Goal: Use online tool/utility: Utilize a website feature to perform a specific function

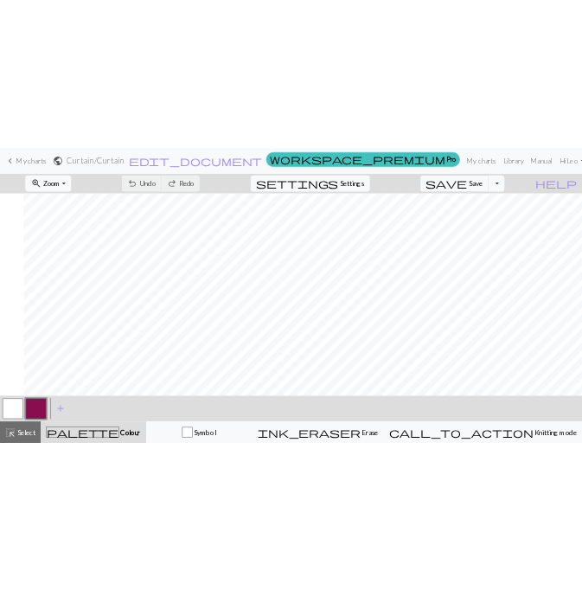
scroll to position [0, 48]
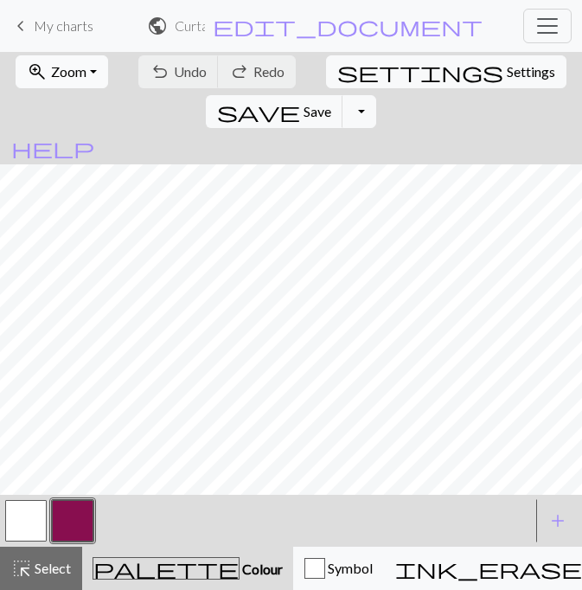
click at [89, 79] on button "zoom_in Zoom Zoom" at bounding box center [62, 71] width 93 height 33
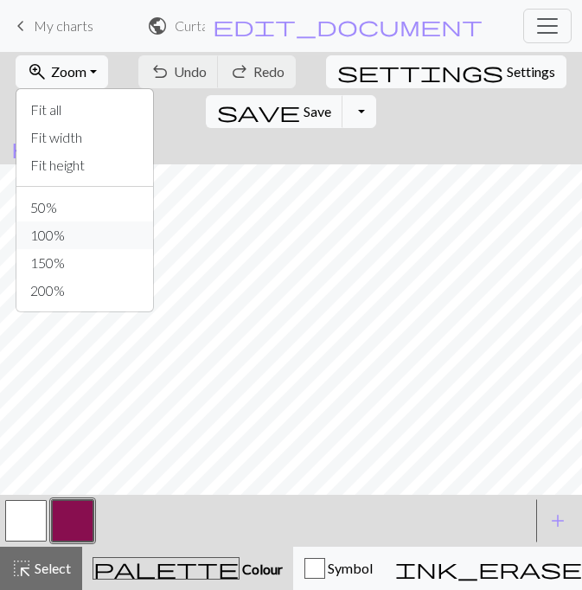
click at [47, 238] on button "100%" at bounding box center [84, 235] width 137 height 28
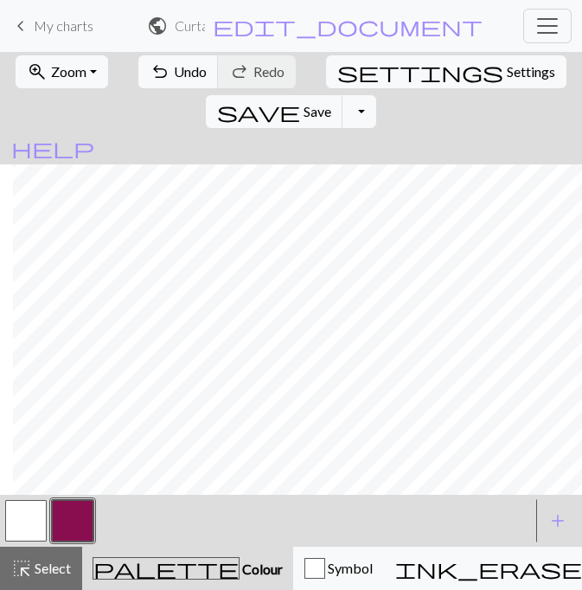
scroll to position [598, 1942]
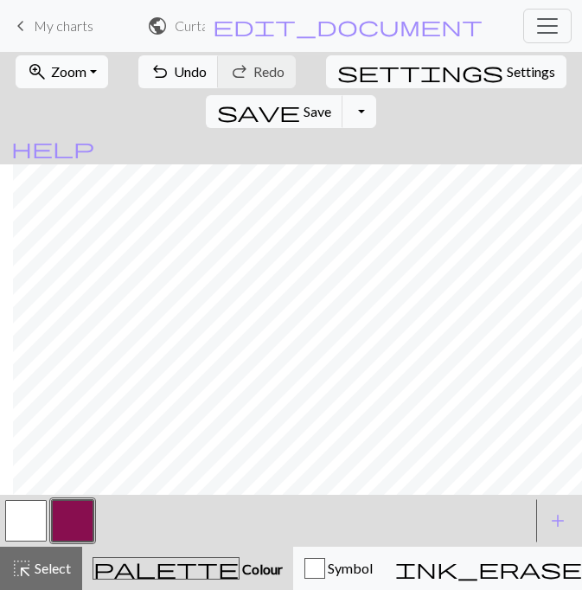
click at [91, 76] on button "zoom_in Zoom Zoom" at bounding box center [62, 71] width 93 height 33
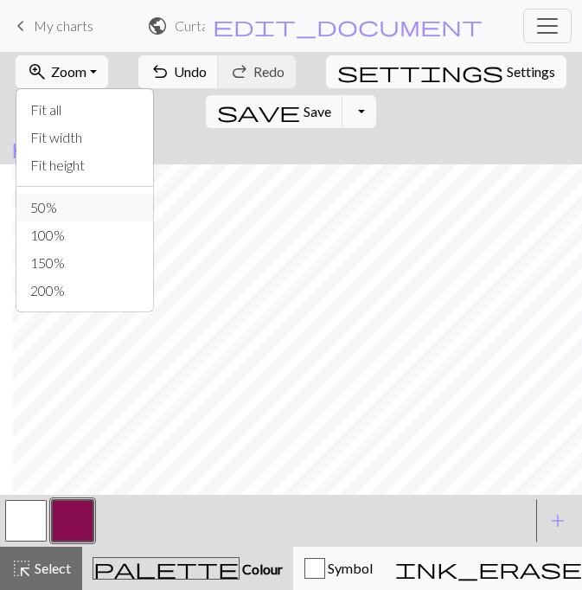
click at [56, 206] on button "50%" at bounding box center [84, 208] width 137 height 28
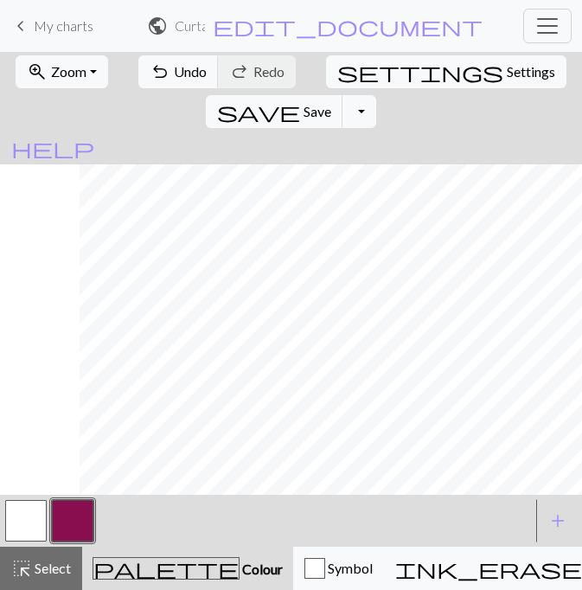
scroll to position [146, 689]
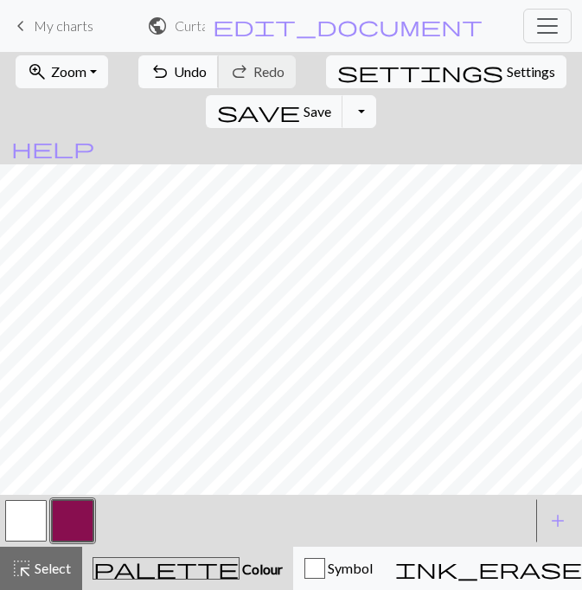
click at [150, 68] on span "undo" at bounding box center [160, 72] width 21 height 24
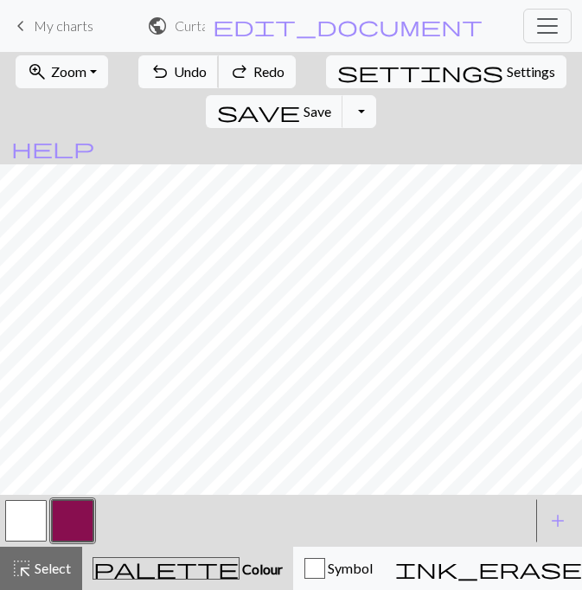
click at [150, 68] on span "undo" at bounding box center [160, 72] width 21 height 24
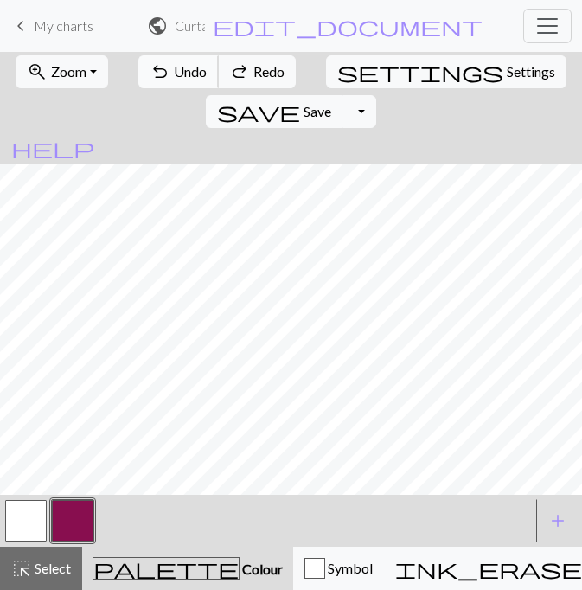
click at [150, 68] on span "undo" at bounding box center [160, 72] width 21 height 24
click at [93, 80] on button "zoom_in Zoom Zoom" at bounding box center [62, 71] width 93 height 33
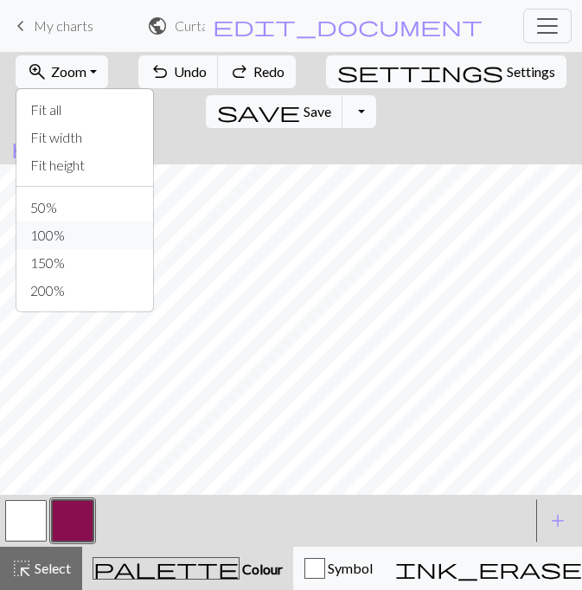
click at [48, 234] on button "100%" at bounding box center [84, 235] width 137 height 28
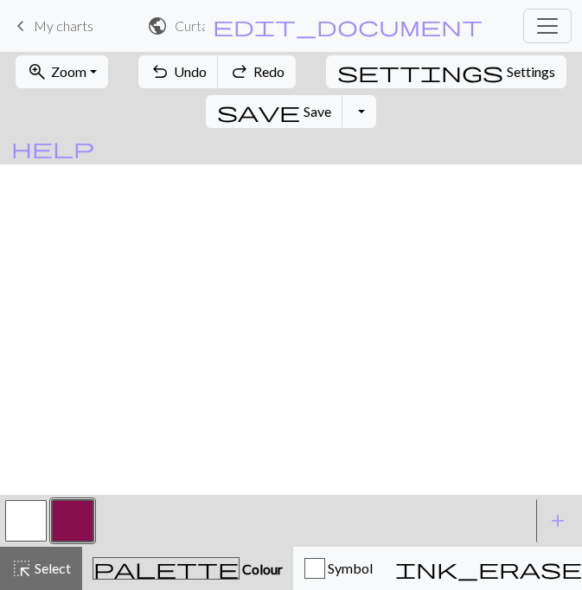
scroll to position [639, 1942]
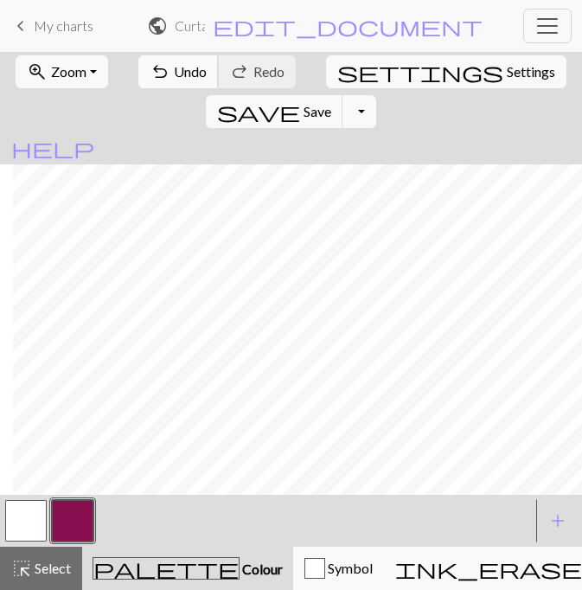
click at [180, 67] on span "Undo" at bounding box center [190, 71] width 33 height 16
click at [150, 66] on span "undo" at bounding box center [160, 72] width 21 height 24
click at [18, 512] on button "button" at bounding box center [26, 521] width 42 height 42
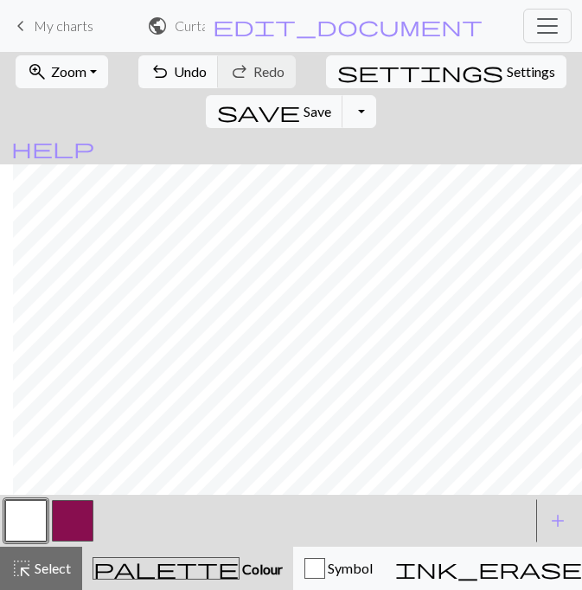
click at [73, 509] on button "button" at bounding box center [73, 521] width 42 height 42
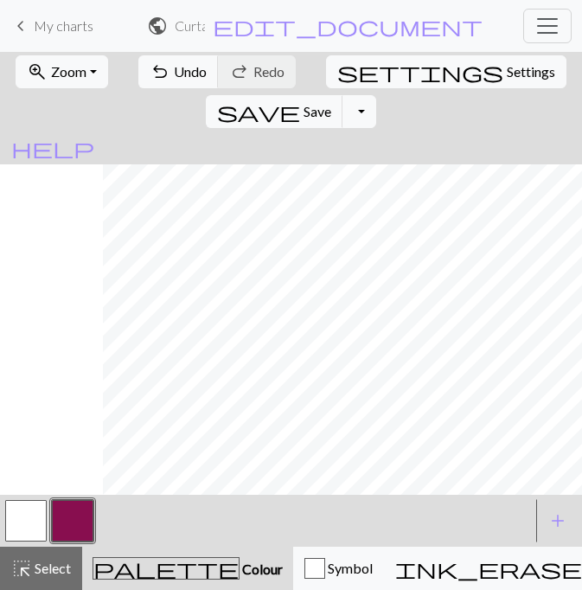
scroll to position [639, 1942]
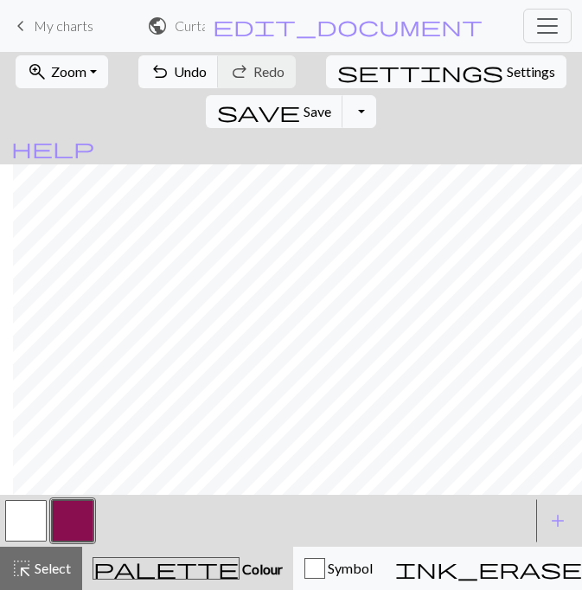
click at [29, 511] on button "button" at bounding box center [26, 521] width 42 height 42
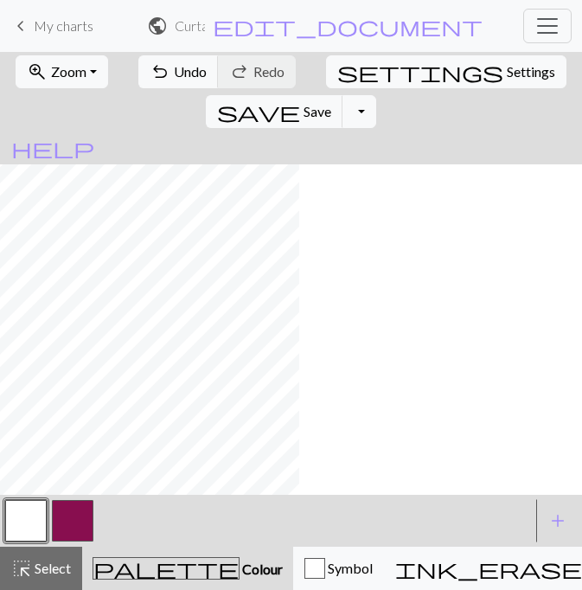
scroll to position [639, 0]
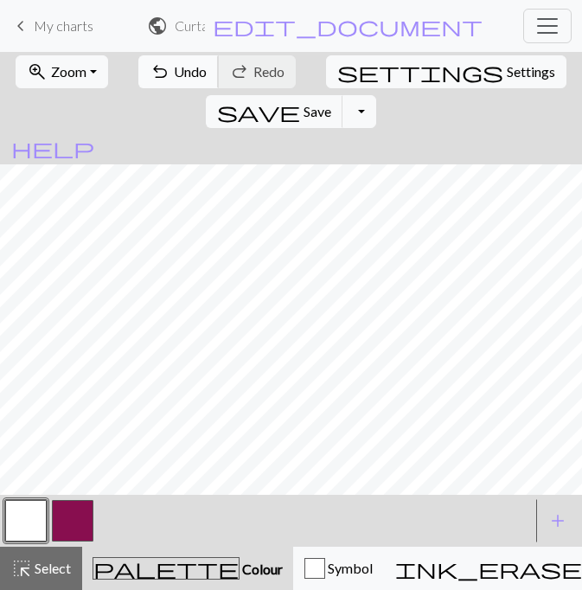
click at [174, 67] on span "Undo" at bounding box center [190, 71] width 33 height 16
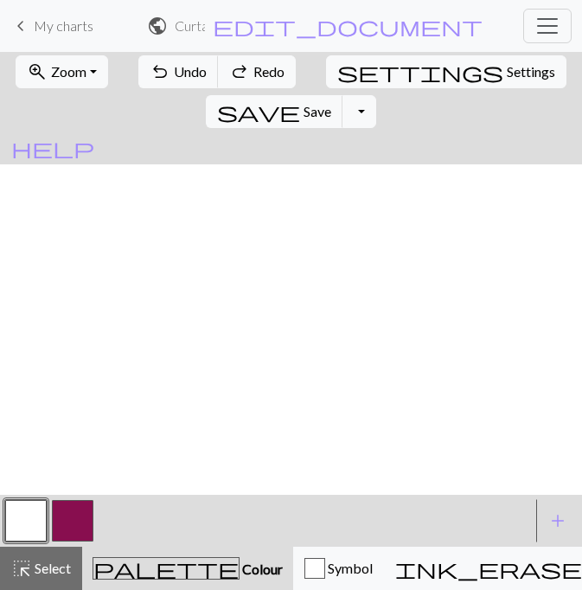
scroll to position [639, 1942]
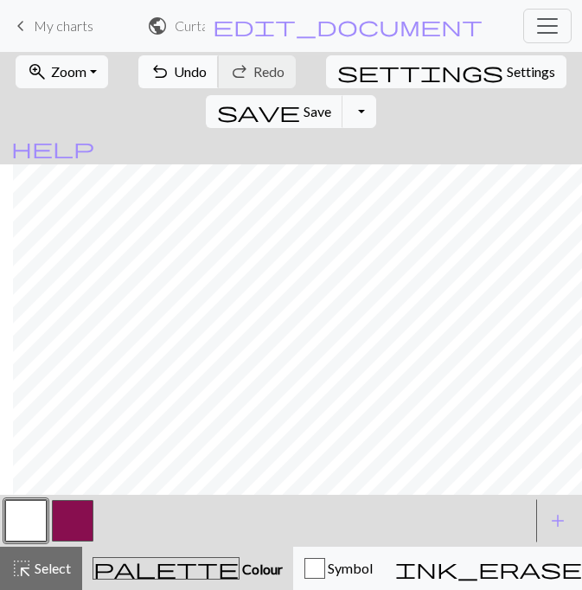
click at [150, 72] on span "undo" at bounding box center [160, 72] width 21 height 24
click at [77, 513] on button "button" at bounding box center [73, 521] width 42 height 42
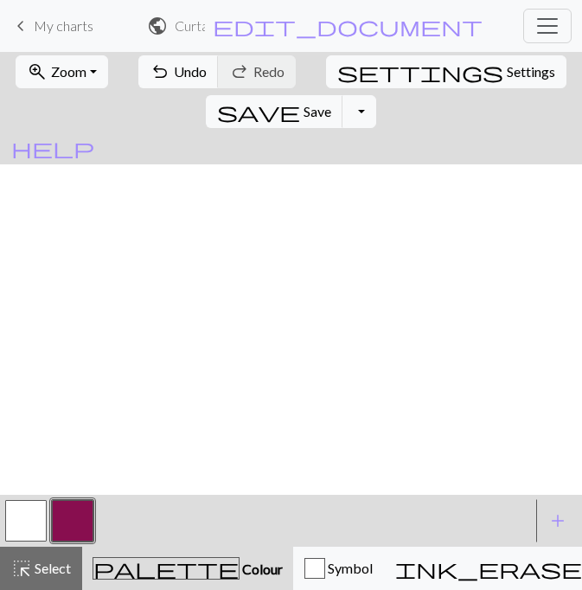
scroll to position [0, 0]
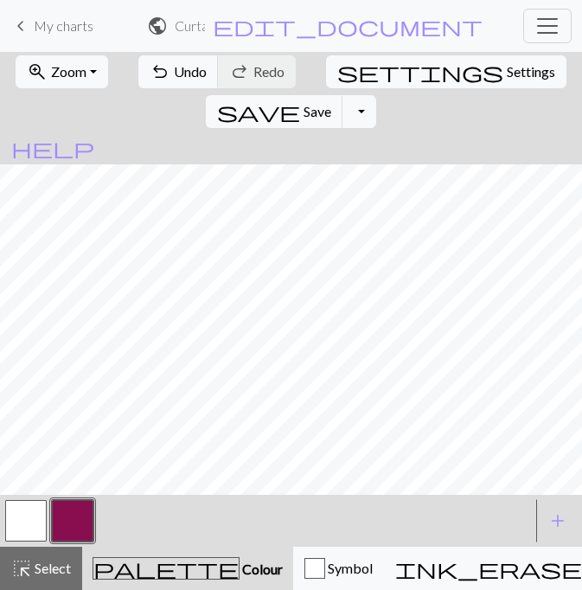
click at [21, 521] on button "button" at bounding box center [26, 521] width 42 height 42
click at [69, 515] on button "button" at bounding box center [73, 521] width 42 height 42
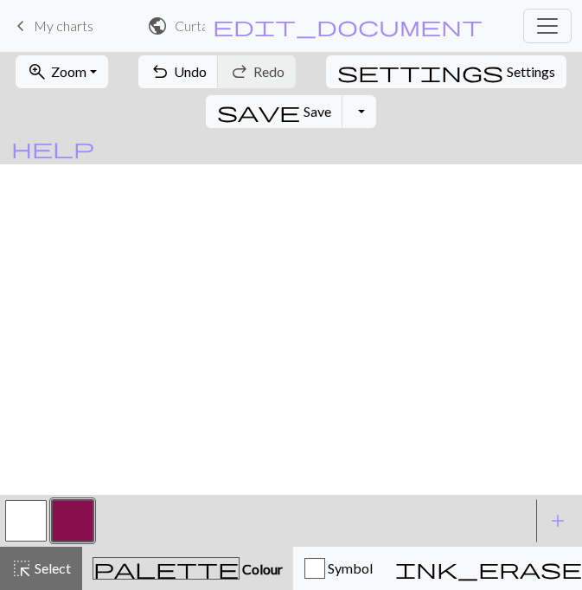
scroll to position [0, 1942]
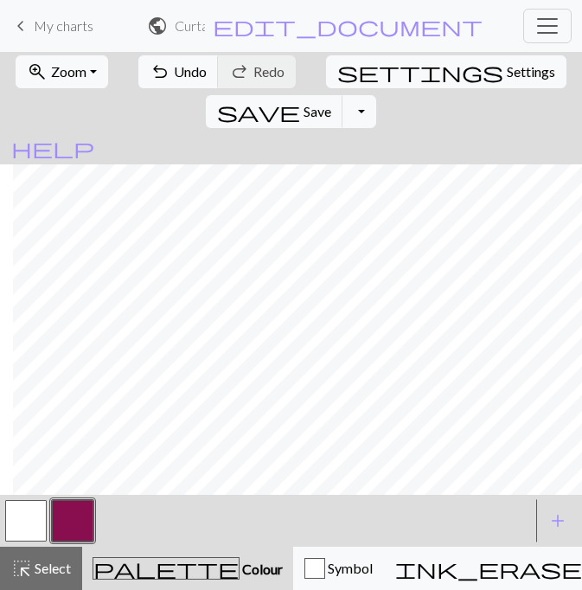
click at [28, 524] on button "button" at bounding box center [26, 521] width 42 height 42
click at [66, 516] on button "button" at bounding box center [73, 521] width 42 height 42
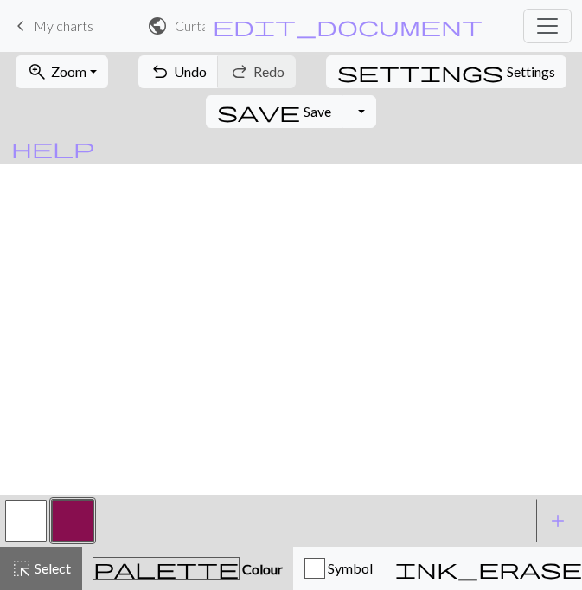
scroll to position [0, 1888]
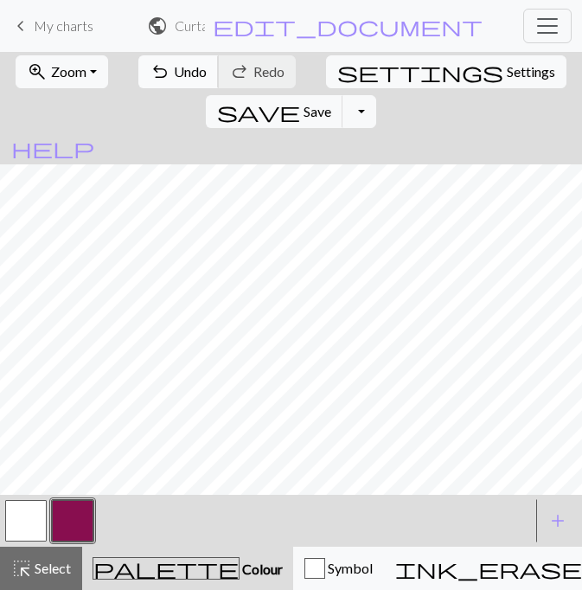
click at [160, 83] on button "undo Undo Undo" at bounding box center [178, 71] width 80 height 33
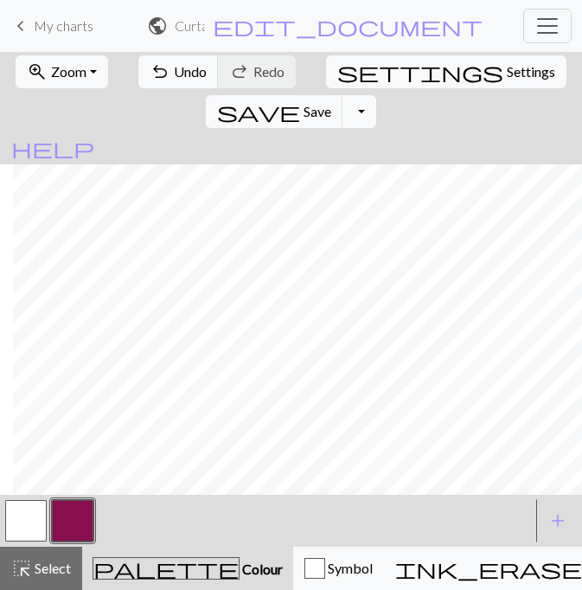
scroll to position [0, 1942]
click at [13, 526] on button "button" at bounding box center [26, 521] width 42 height 42
click at [68, 509] on button "button" at bounding box center [73, 521] width 42 height 42
click at [28, 526] on button "button" at bounding box center [26, 521] width 42 height 42
click at [67, 531] on button "button" at bounding box center [73, 521] width 42 height 42
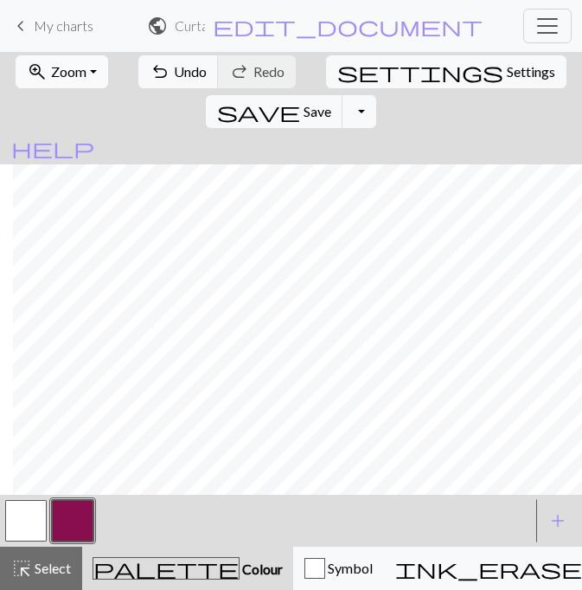
click at [88, 66] on button "zoom_in Zoom Zoom" at bounding box center [62, 71] width 93 height 33
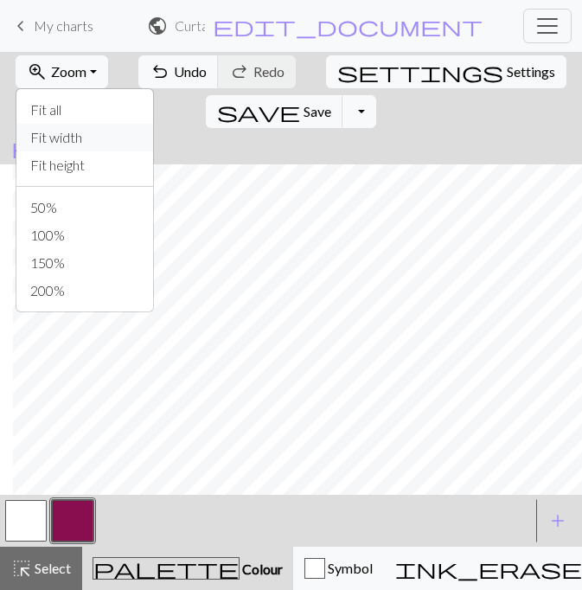
click at [74, 134] on button "Fit width" at bounding box center [84, 138] width 137 height 28
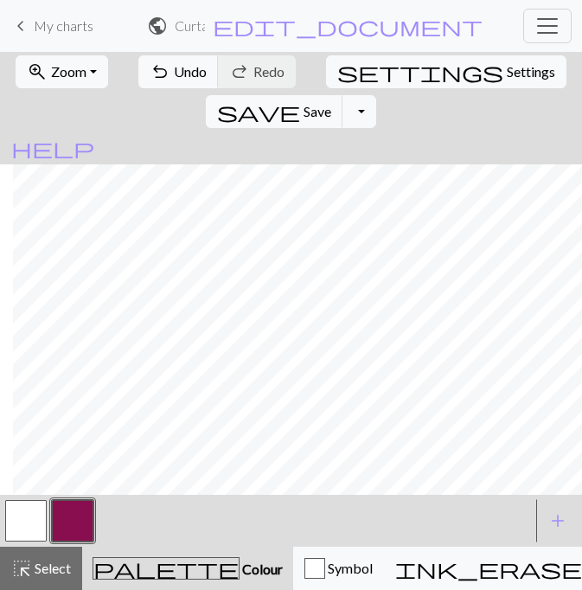
scroll to position [0, 708]
click at [88, 61] on button "zoom_in Zoom Zoom" at bounding box center [62, 71] width 93 height 33
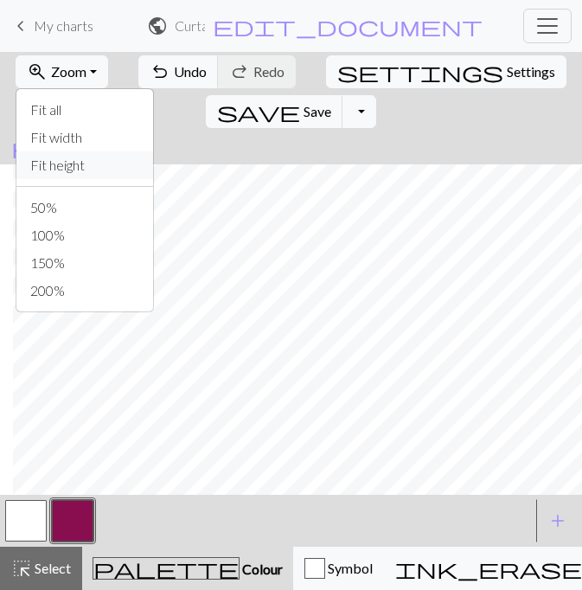
click at [80, 162] on button "Fit height" at bounding box center [84, 165] width 137 height 28
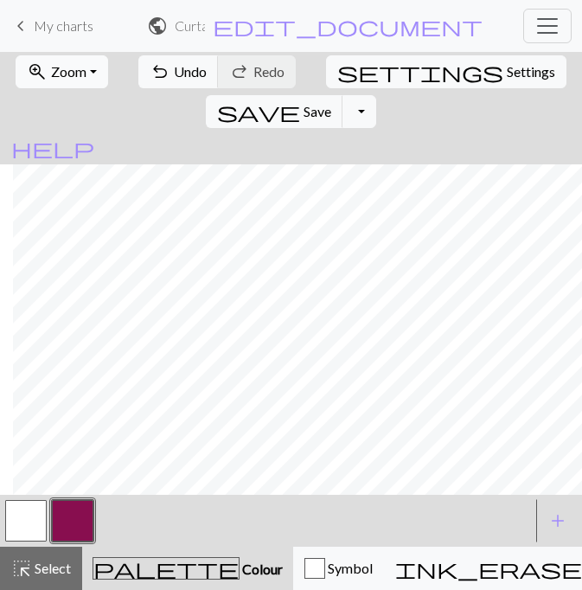
click at [92, 74] on button "zoom_in Zoom Zoom" at bounding box center [62, 71] width 93 height 33
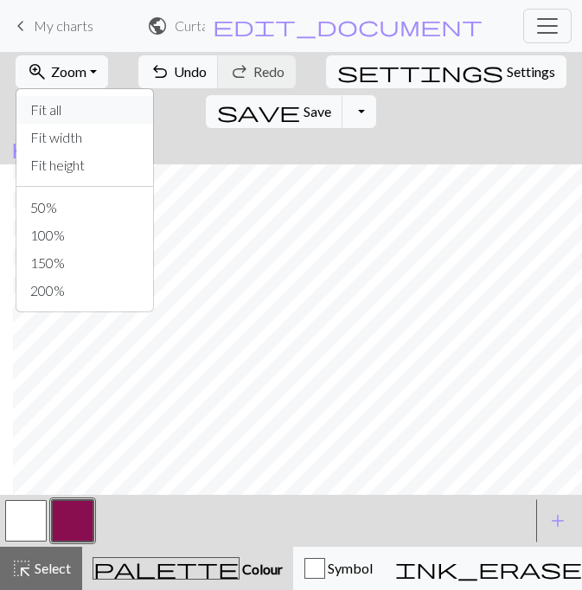
click at [46, 106] on button "Fit all" at bounding box center [84, 110] width 137 height 28
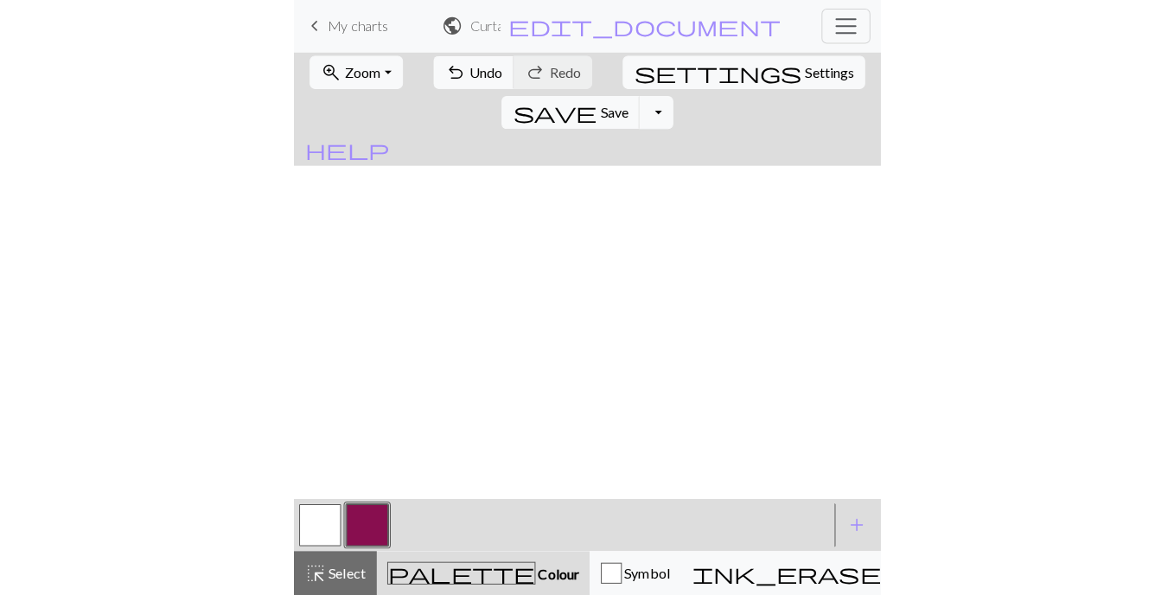
scroll to position [0, 0]
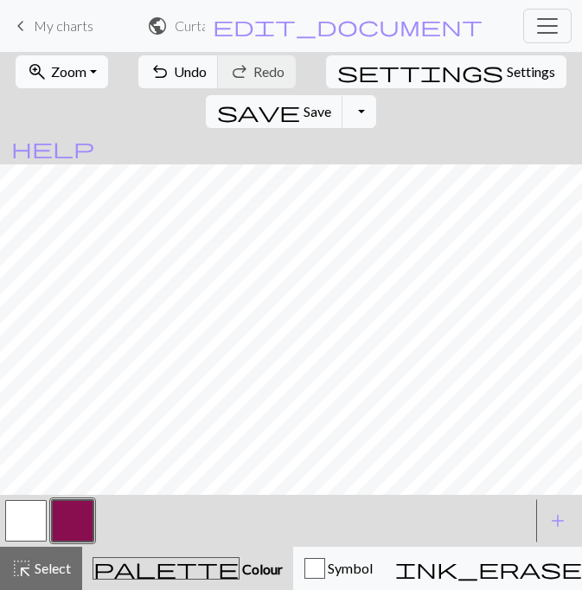
click at [86, 73] on button "zoom_in Zoom Zoom" at bounding box center [62, 71] width 93 height 33
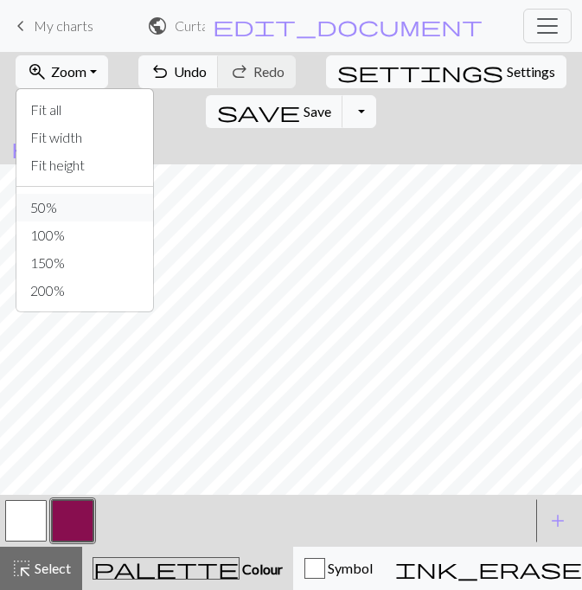
click at [47, 208] on button "50%" at bounding box center [84, 208] width 137 height 28
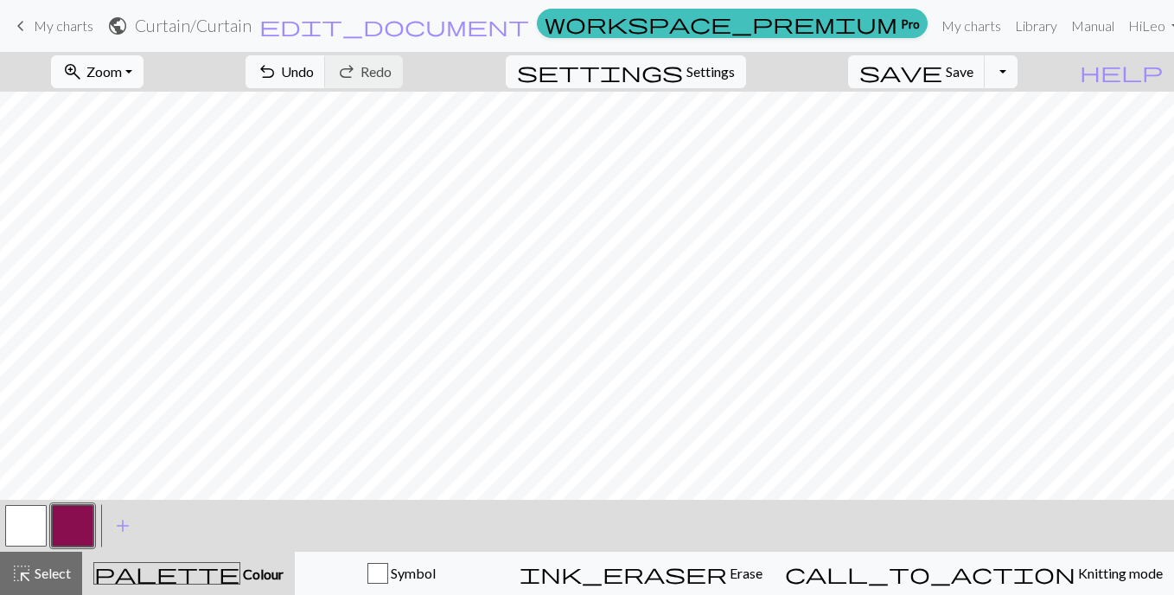
click at [144, 74] on button "zoom_in Zoom Zoom" at bounding box center [97, 71] width 93 height 33
click at [134, 134] on button "Fit width" at bounding box center [120, 138] width 137 height 28
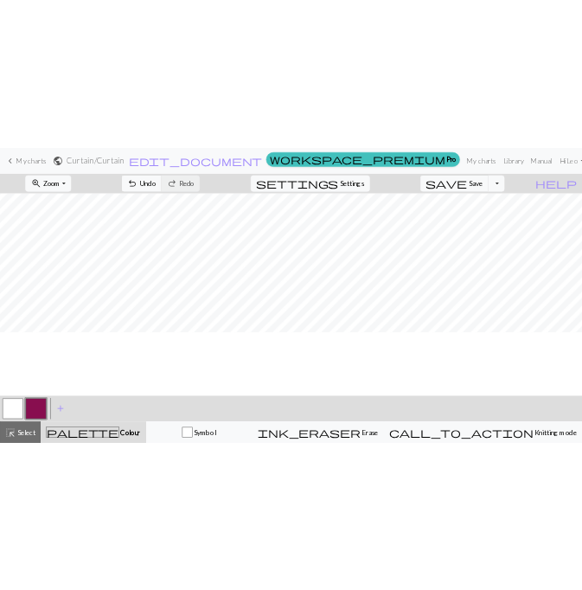
scroll to position [0, 34]
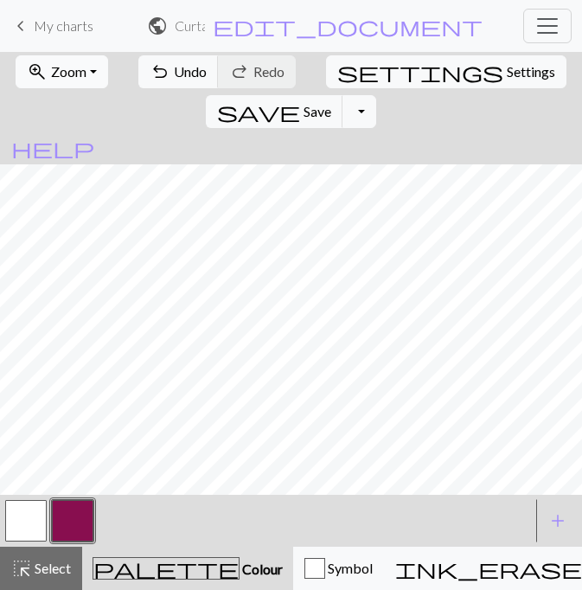
click at [83, 72] on button "zoom_in Zoom Zoom" at bounding box center [62, 71] width 93 height 33
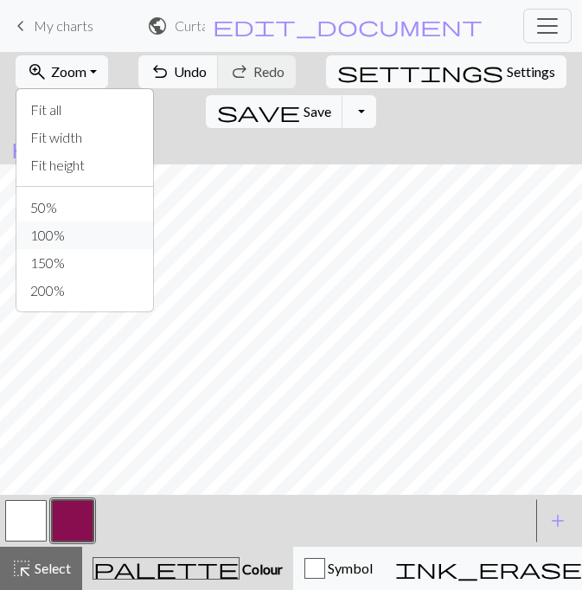
click at [46, 235] on button "100%" at bounding box center [84, 235] width 137 height 28
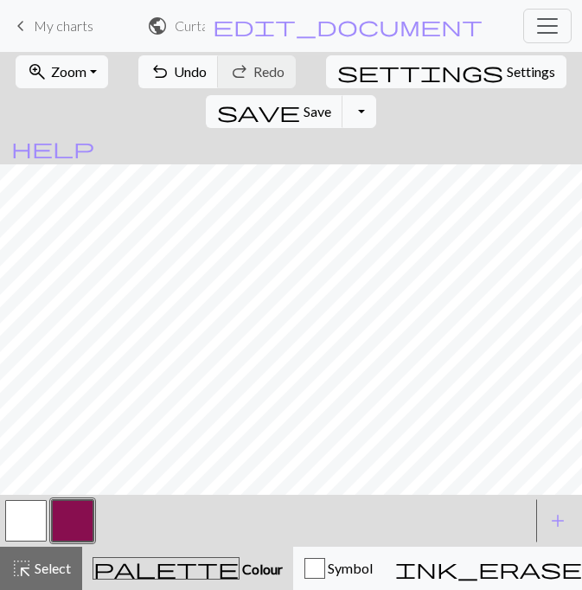
click at [223, 506] on div at bounding box center [267, 520] width 528 height 47
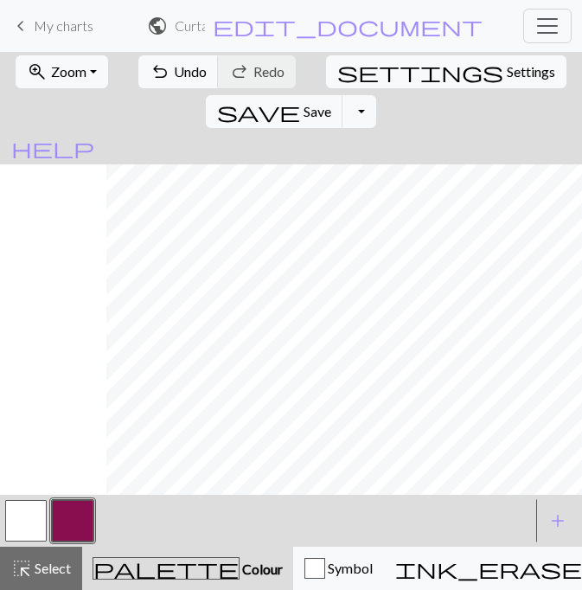
scroll to position [66, 846]
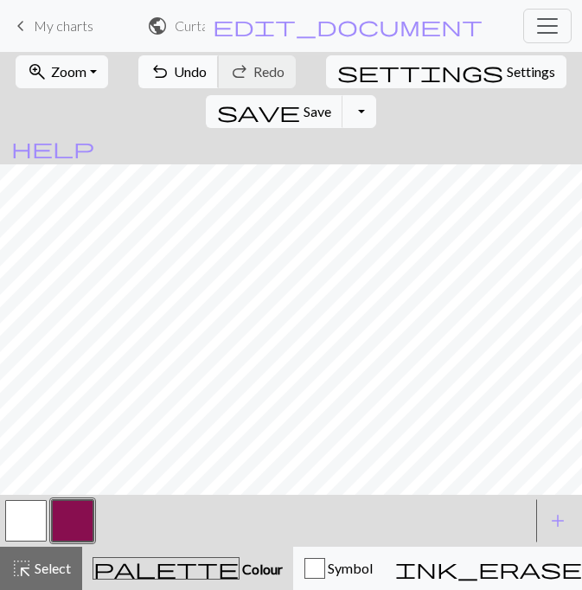
click at [186, 78] on span "Undo" at bounding box center [190, 71] width 33 height 16
click at [26, 509] on button "button" at bounding box center [26, 521] width 42 height 42
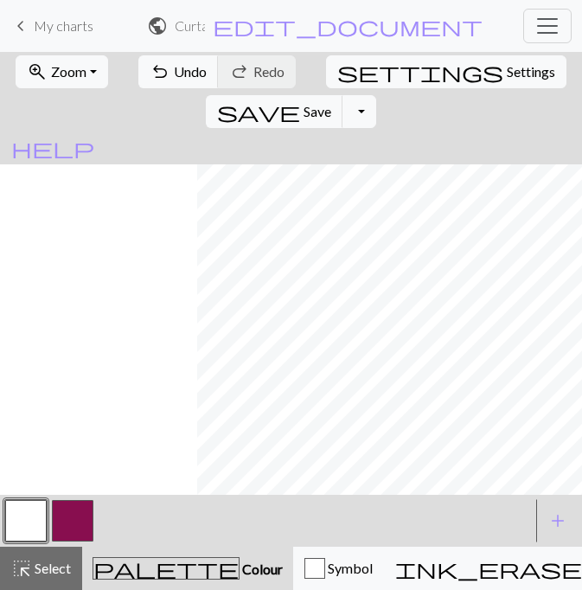
scroll to position [66, 1097]
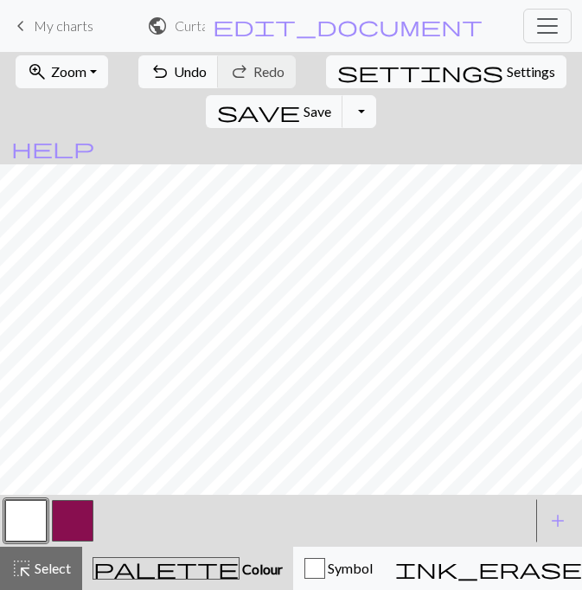
click at [74, 522] on button "button" at bounding box center [73, 521] width 42 height 42
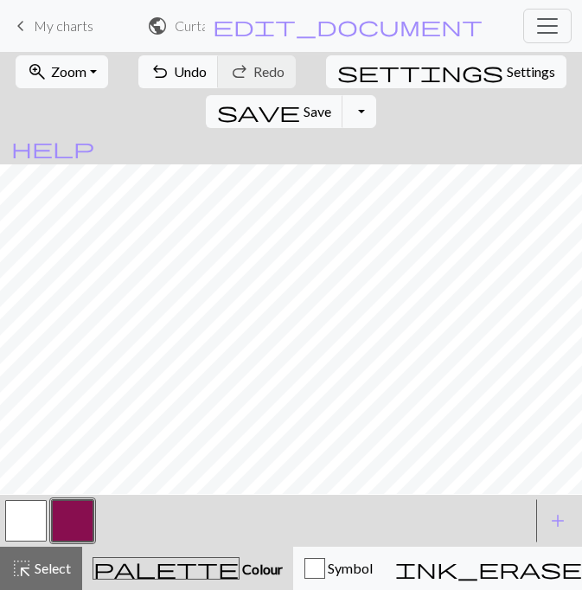
scroll to position [38, 1097]
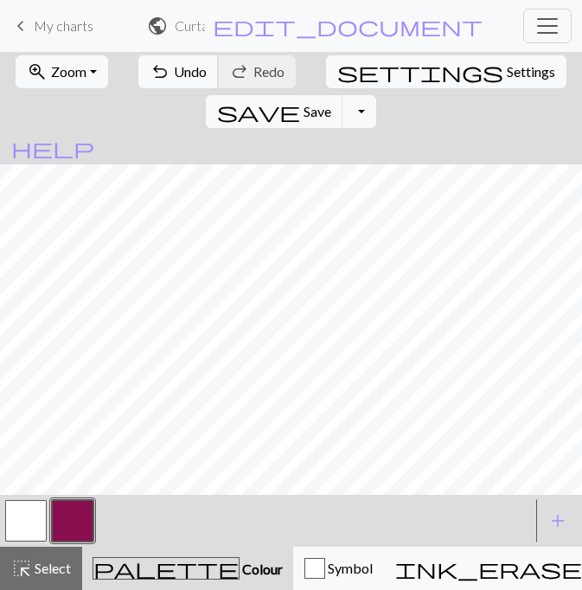
click at [150, 60] on span "undo" at bounding box center [160, 72] width 21 height 24
click at [155, 67] on span "undo" at bounding box center [160, 72] width 21 height 24
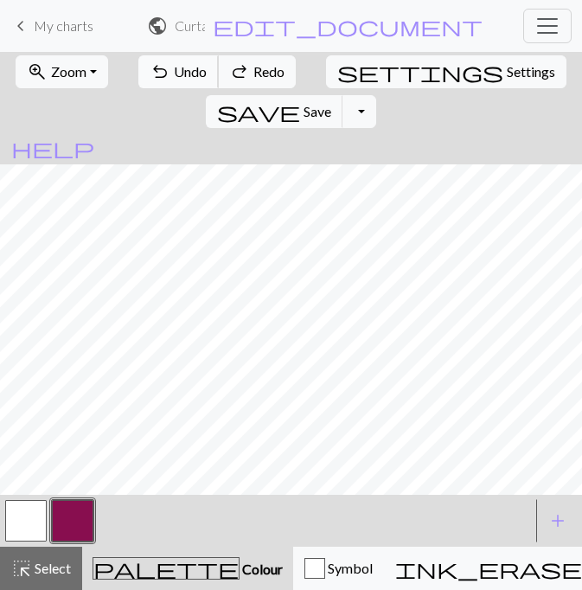
click at [155, 67] on span "undo" at bounding box center [160, 72] width 21 height 24
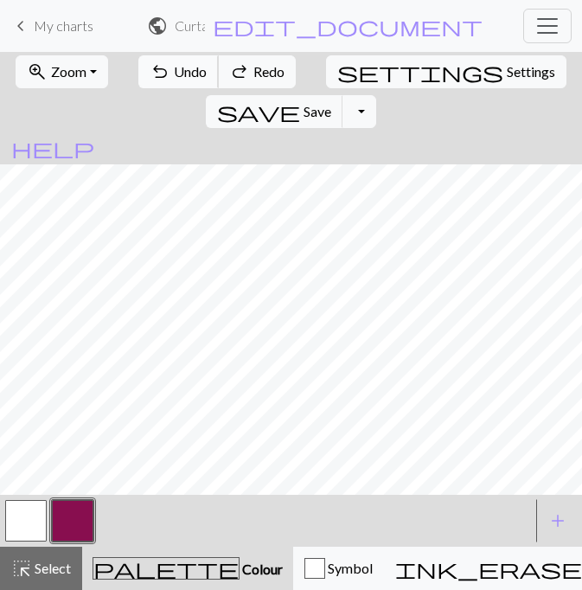
click at [155, 67] on span "undo" at bounding box center [160, 72] width 21 height 24
click at [174, 73] on span "Undo" at bounding box center [190, 71] width 33 height 16
click at [42, 519] on button "button" at bounding box center [26, 521] width 42 height 42
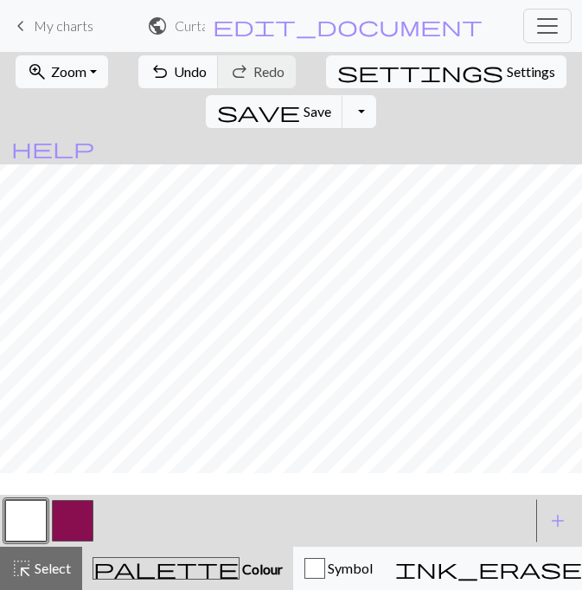
scroll to position [0, 723]
click at [78, 524] on button "button" at bounding box center [73, 521] width 42 height 42
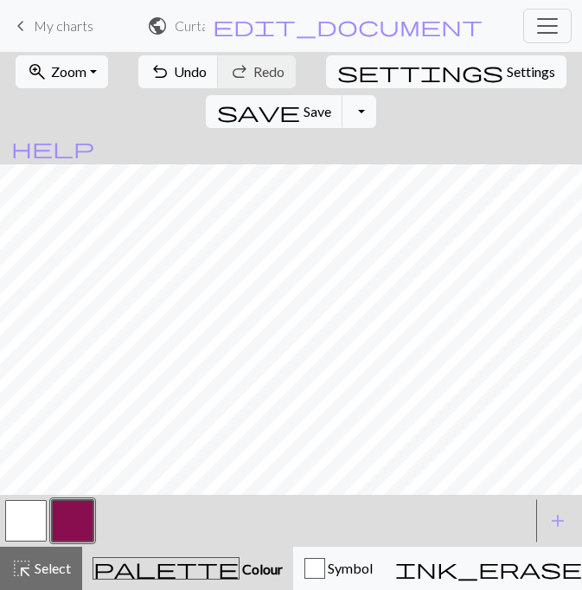
scroll to position [0, 1043]
click at [24, 522] on button "button" at bounding box center [26, 521] width 42 height 42
click at [80, 519] on button "button" at bounding box center [73, 521] width 42 height 42
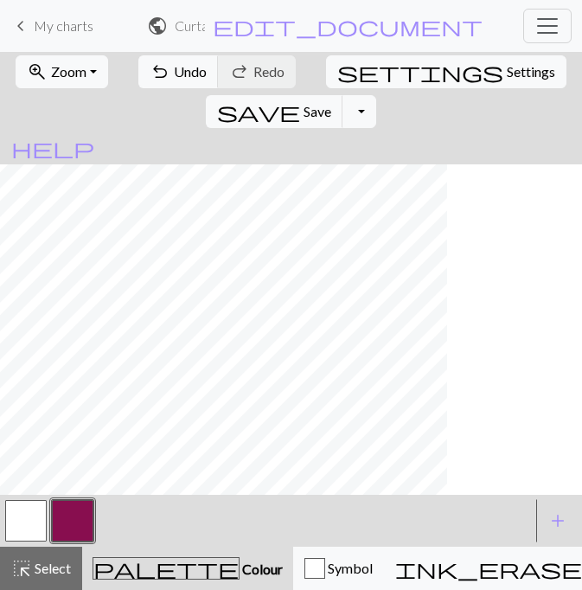
scroll to position [101, 694]
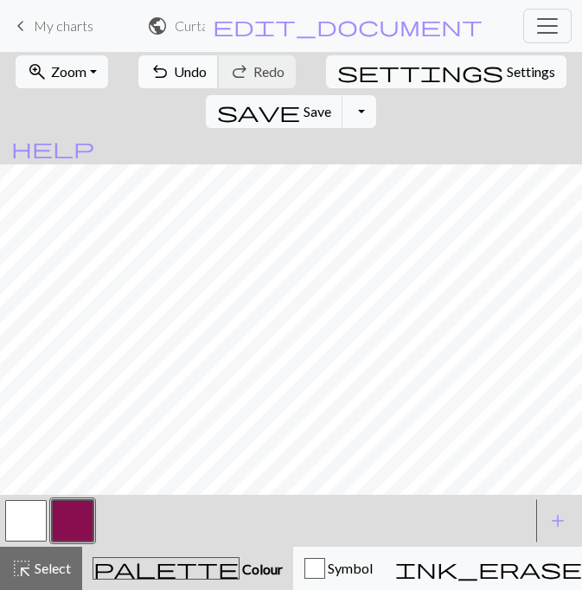
click at [157, 65] on button "undo Undo Undo" at bounding box center [178, 71] width 80 height 33
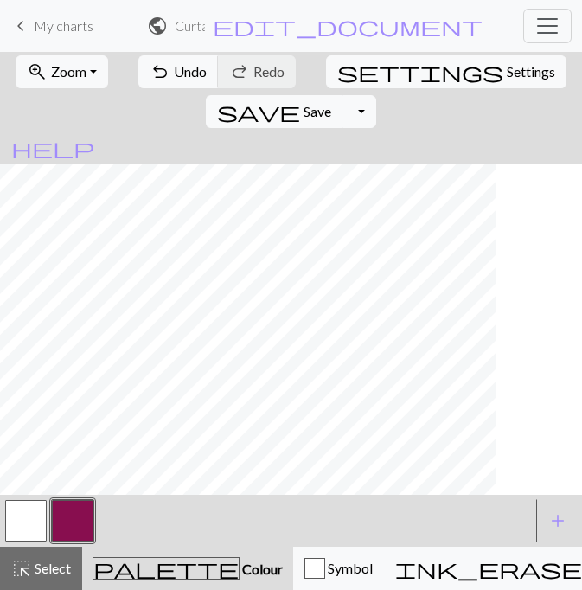
scroll to position [101, 608]
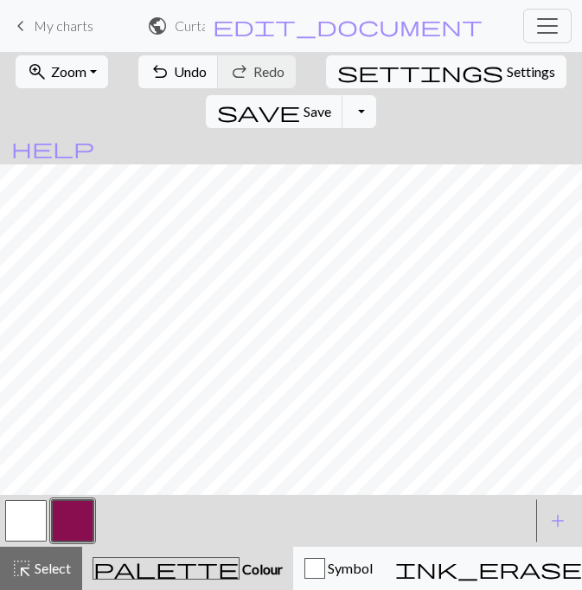
click at [30, 527] on button "button" at bounding box center [26, 521] width 42 height 42
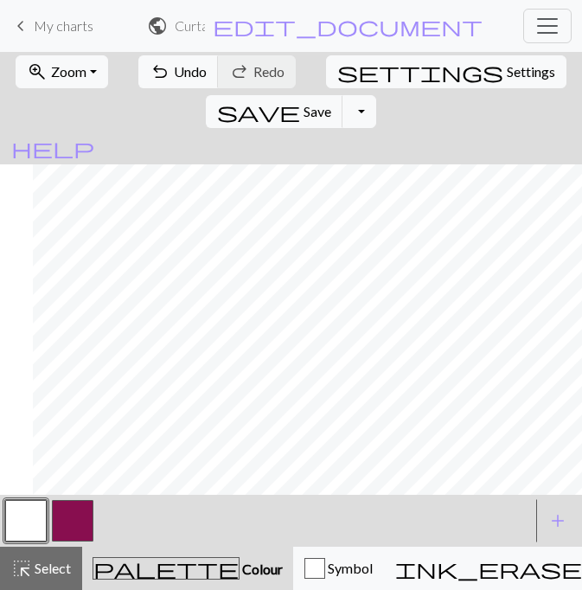
scroll to position [101, 575]
click at [80, 519] on button "button" at bounding box center [73, 521] width 42 height 42
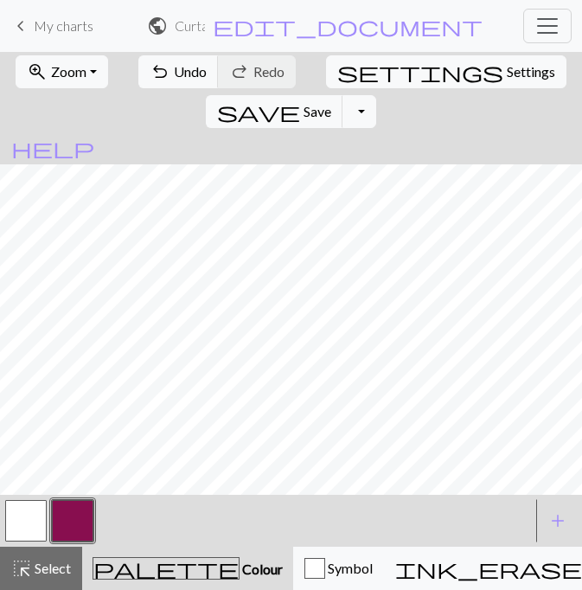
click at [39, 522] on button "button" at bounding box center [26, 521] width 42 height 42
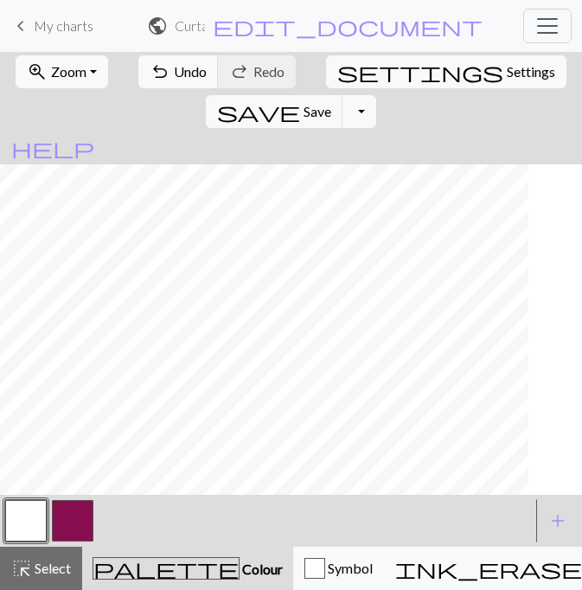
scroll to position [101, 764]
click at [74, 527] on button "button" at bounding box center [73, 521] width 42 height 42
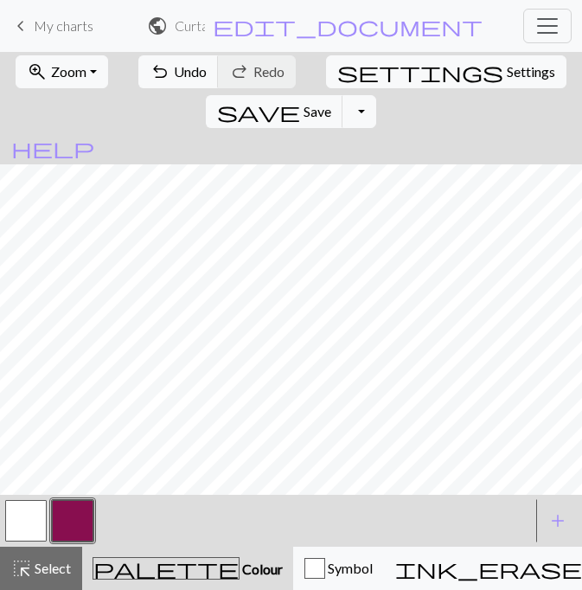
click at [27, 513] on button "button" at bounding box center [26, 521] width 42 height 42
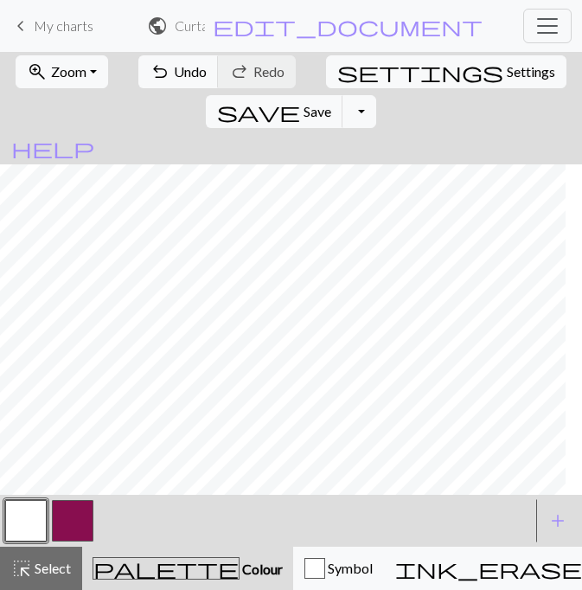
scroll to position [218, 682]
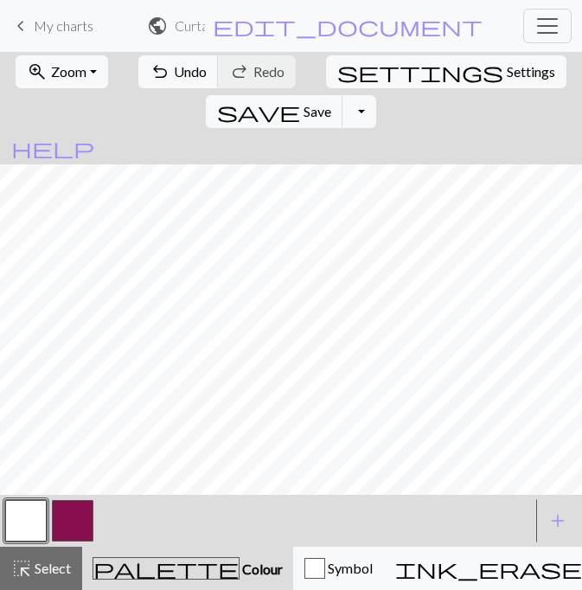
click at [67, 530] on button "button" at bounding box center [73, 521] width 42 height 42
drag, startPoint x: 253, startPoint y: 497, endPoint x: 276, endPoint y: 488, distance: 25.2
click at [276, 488] on div "zoom_in Zoom Zoom Fit all Fit width Fit height 50% 100% 150% 200% undo Undo Und…" at bounding box center [291, 321] width 582 height 538
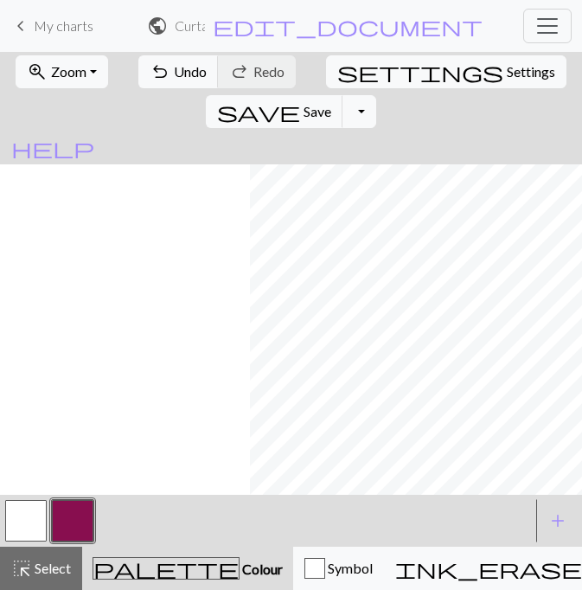
scroll to position [134, 1170]
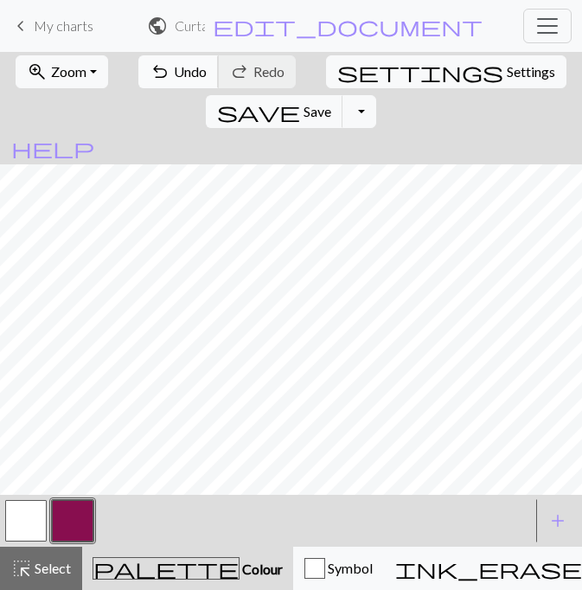
click at [174, 64] on span "Undo" at bounding box center [190, 71] width 33 height 16
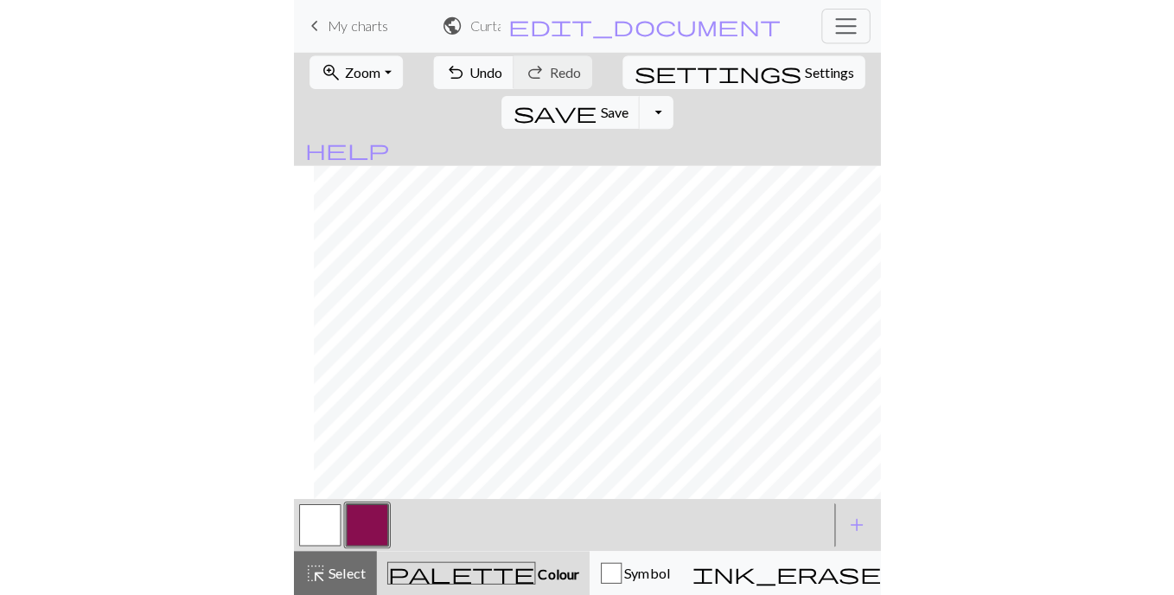
scroll to position [134, 1236]
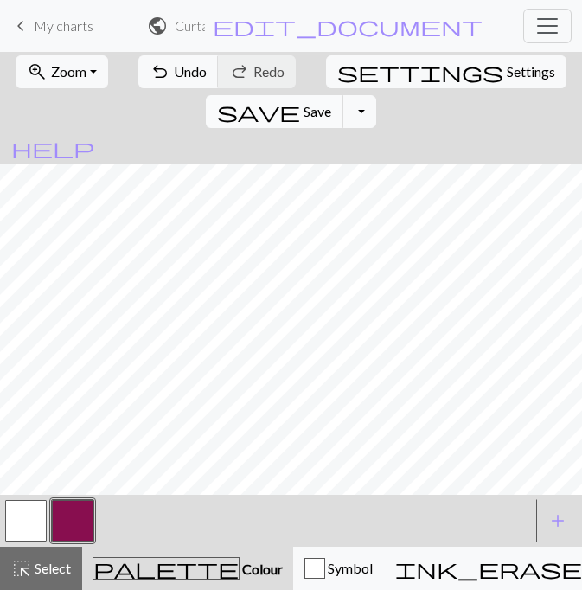
click at [343, 95] on button "save Save Save" at bounding box center [275, 111] width 138 height 33
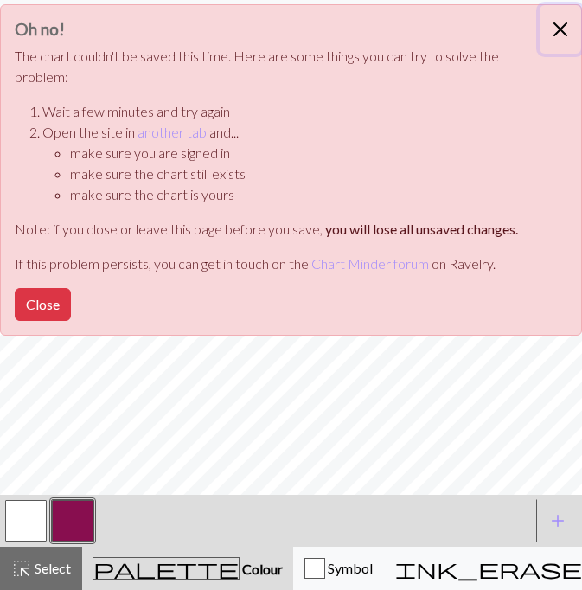
click at [553, 19] on button "Close" at bounding box center [561, 29] width 42 height 48
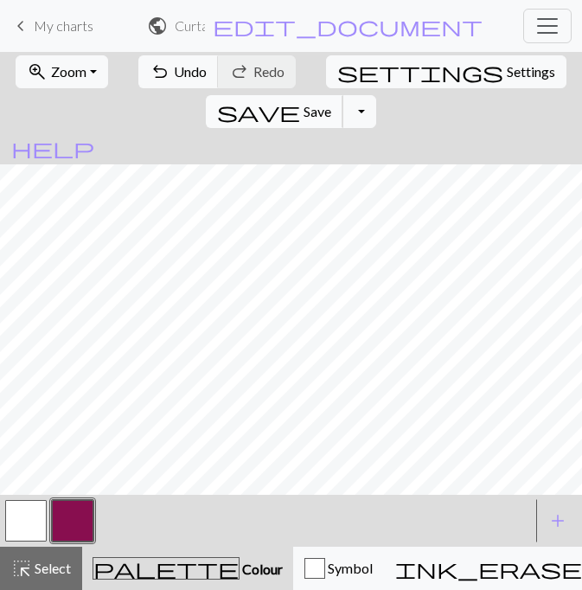
click at [331, 103] on span "Save" at bounding box center [318, 111] width 28 height 16
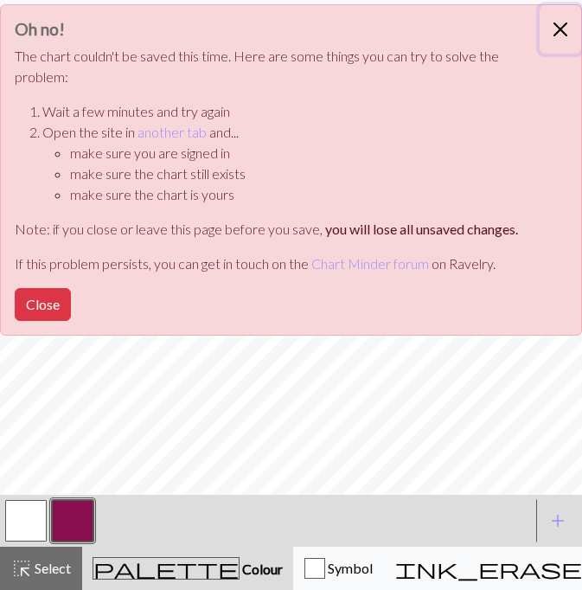
click at [557, 22] on button "Close" at bounding box center [561, 29] width 42 height 48
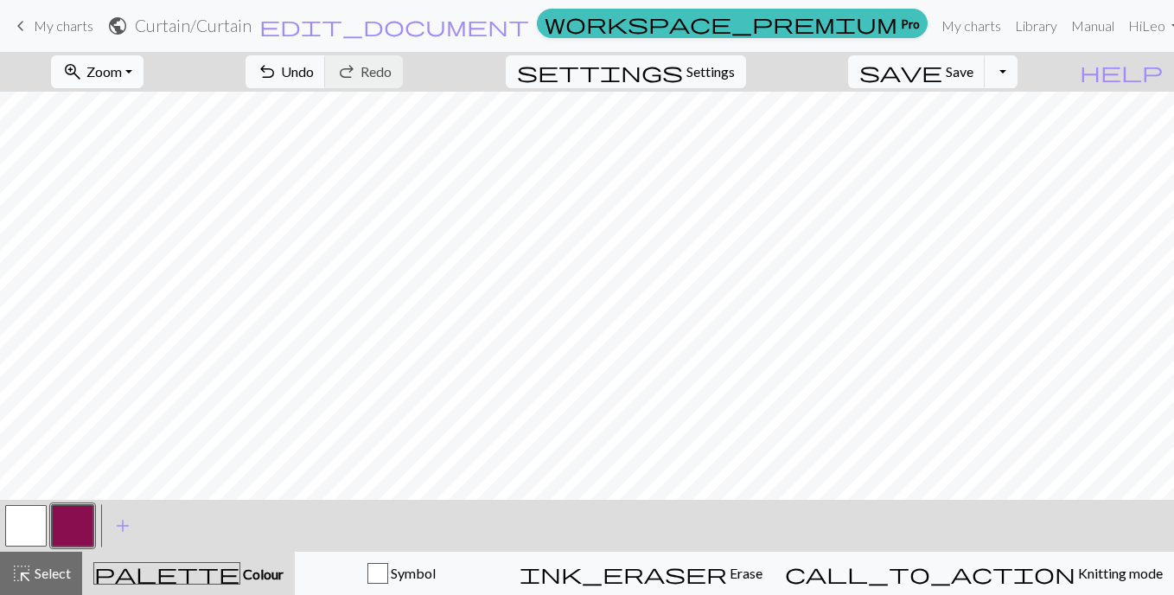
click at [122, 73] on span "Zoom" at bounding box center [103, 71] width 35 height 16
click at [141, 147] on button "Fit width" at bounding box center [120, 138] width 137 height 28
click at [943, 69] on span "save" at bounding box center [901, 72] width 83 height 24
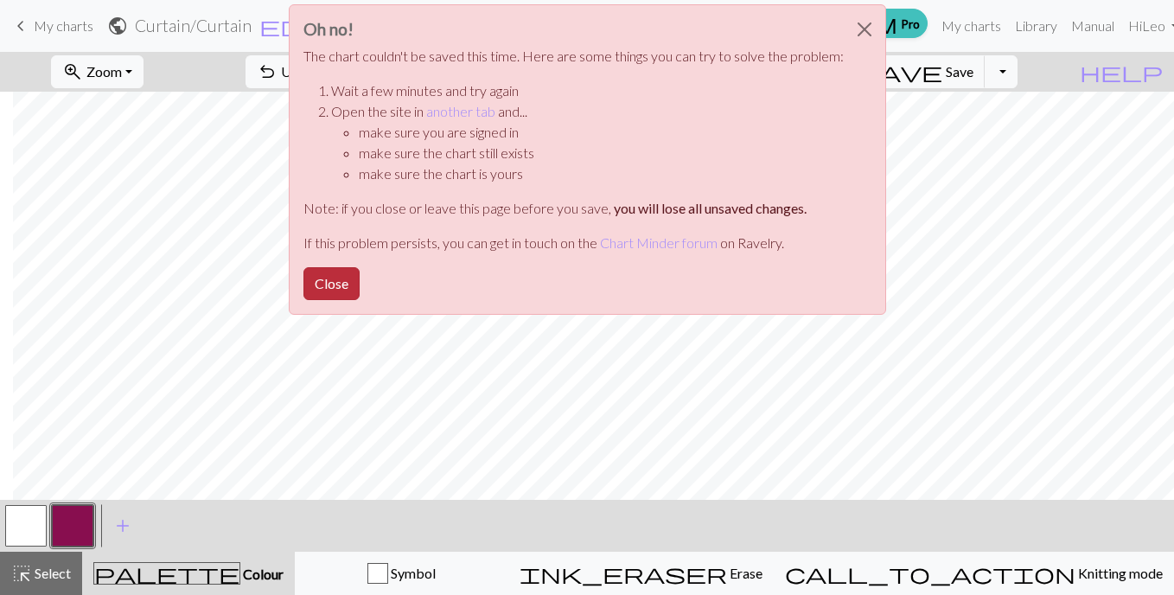
click at [322, 290] on button "Close" at bounding box center [332, 283] width 56 height 33
